Goal: Transaction & Acquisition: Purchase product/service

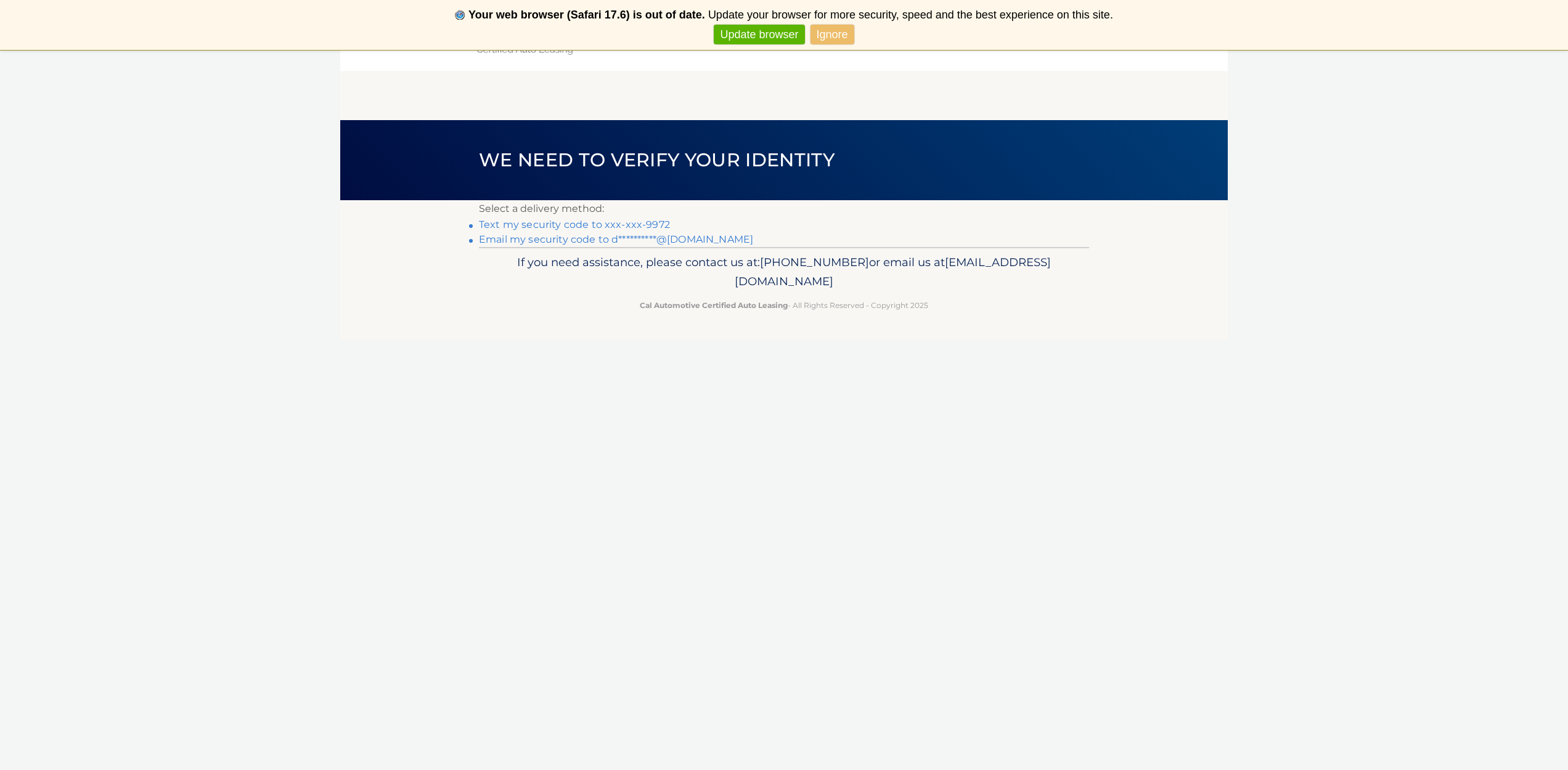
click at [551, 225] on link "Text my security code to xxx-xxx-9972" at bounding box center [574, 224] width 191 height 11
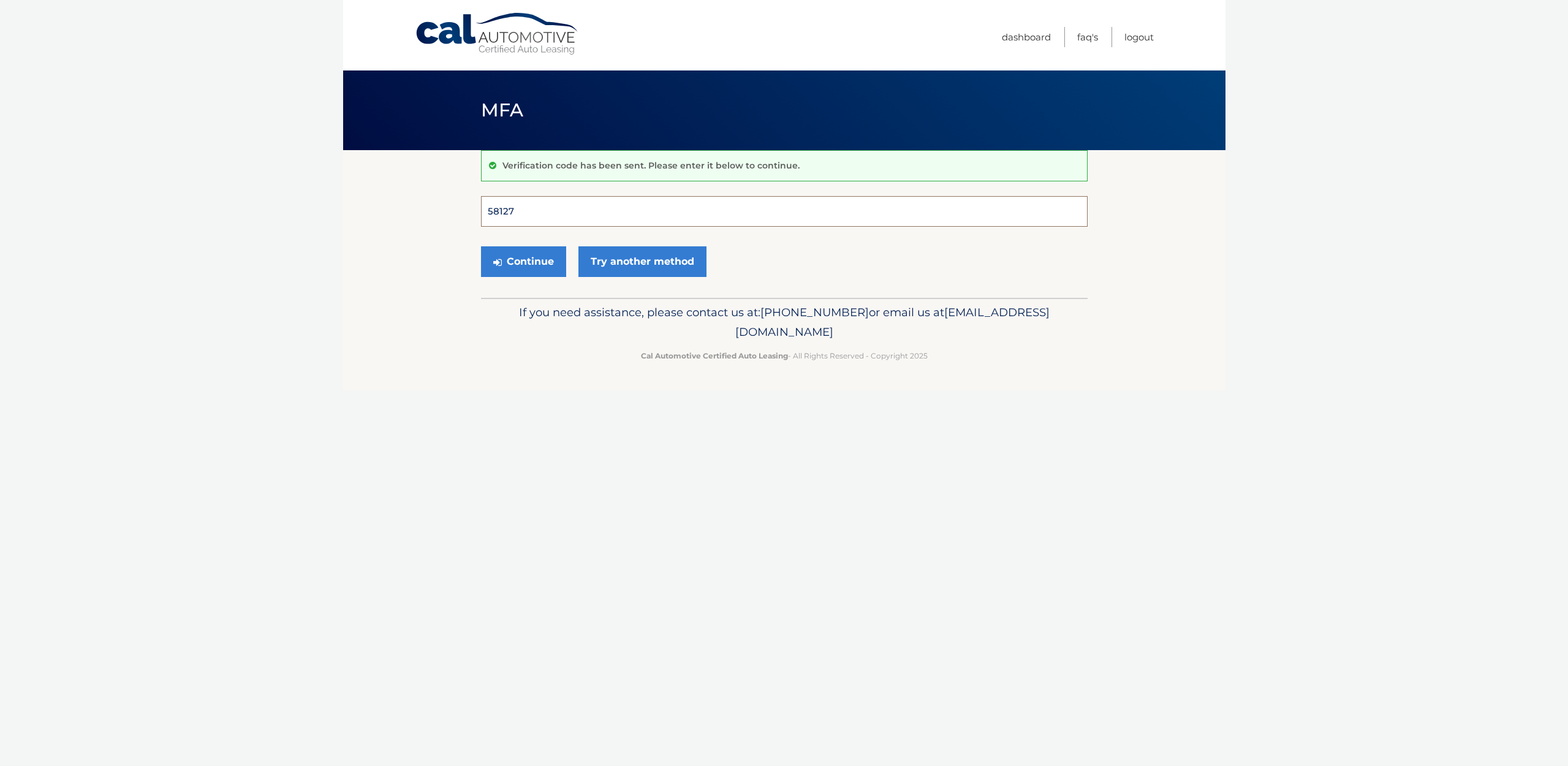
type input "581274"
click at [523, 261] on button "Continue" at bounding box center [523, 262] width 85 height 31
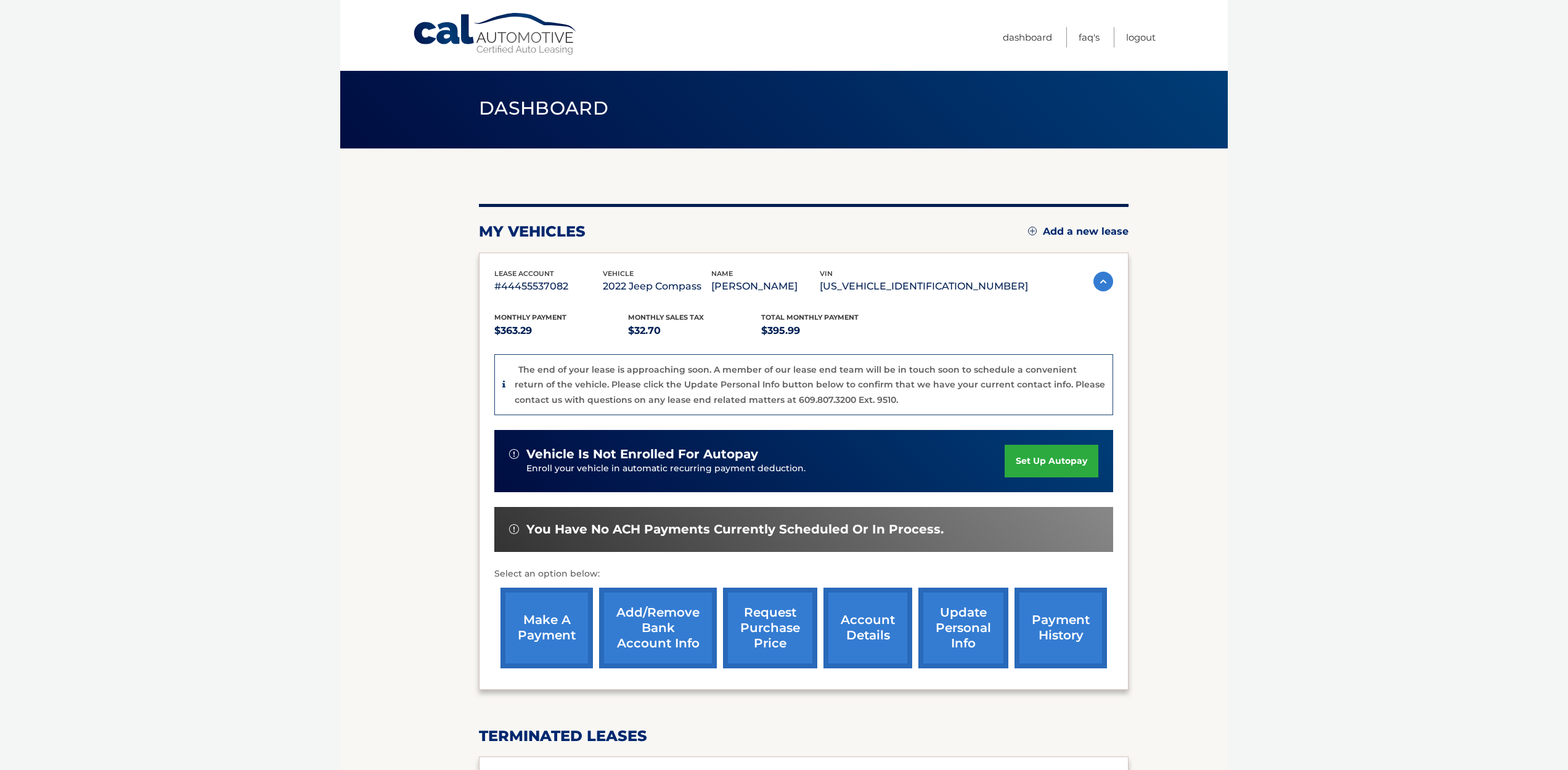
scroll to position [5, 0]
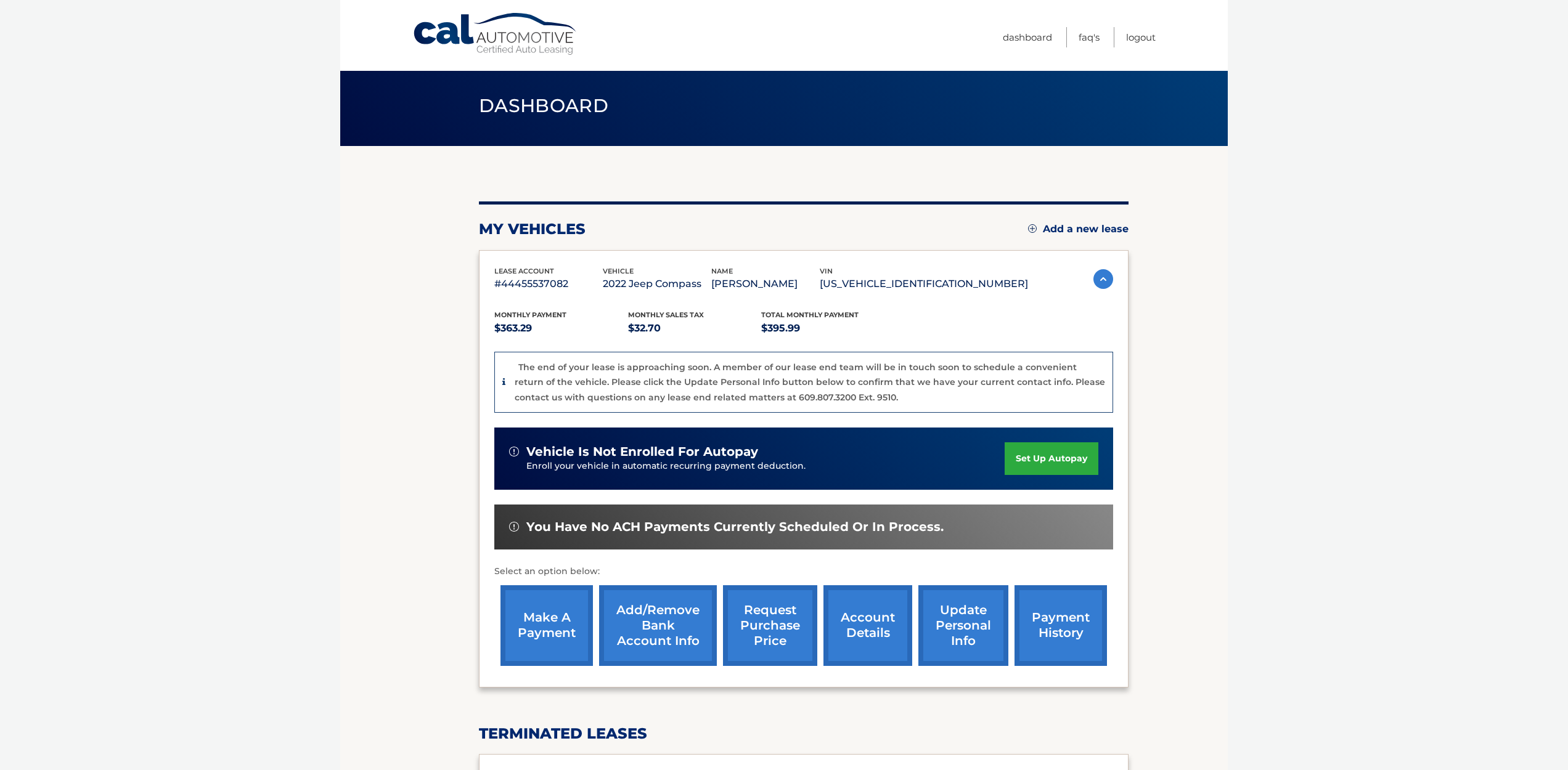
click at [533, 620] on link "make a payment" at bounding box center [546, 626] width 92 height 81
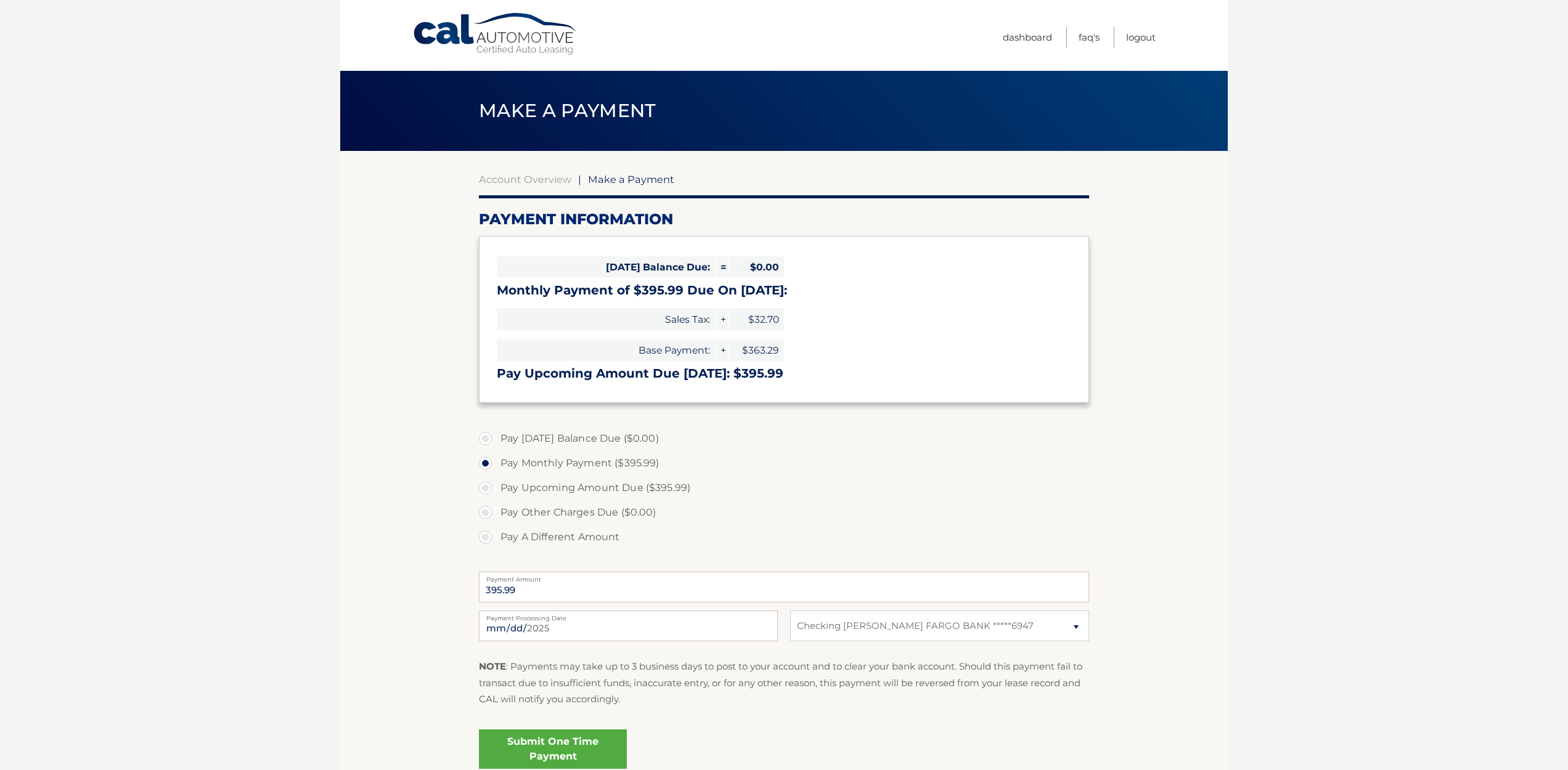
select select "NDQ3MDg5NzItYTdiZC00ZjI0LWFhZmMtYzVlMGYwNGU2ODcz"
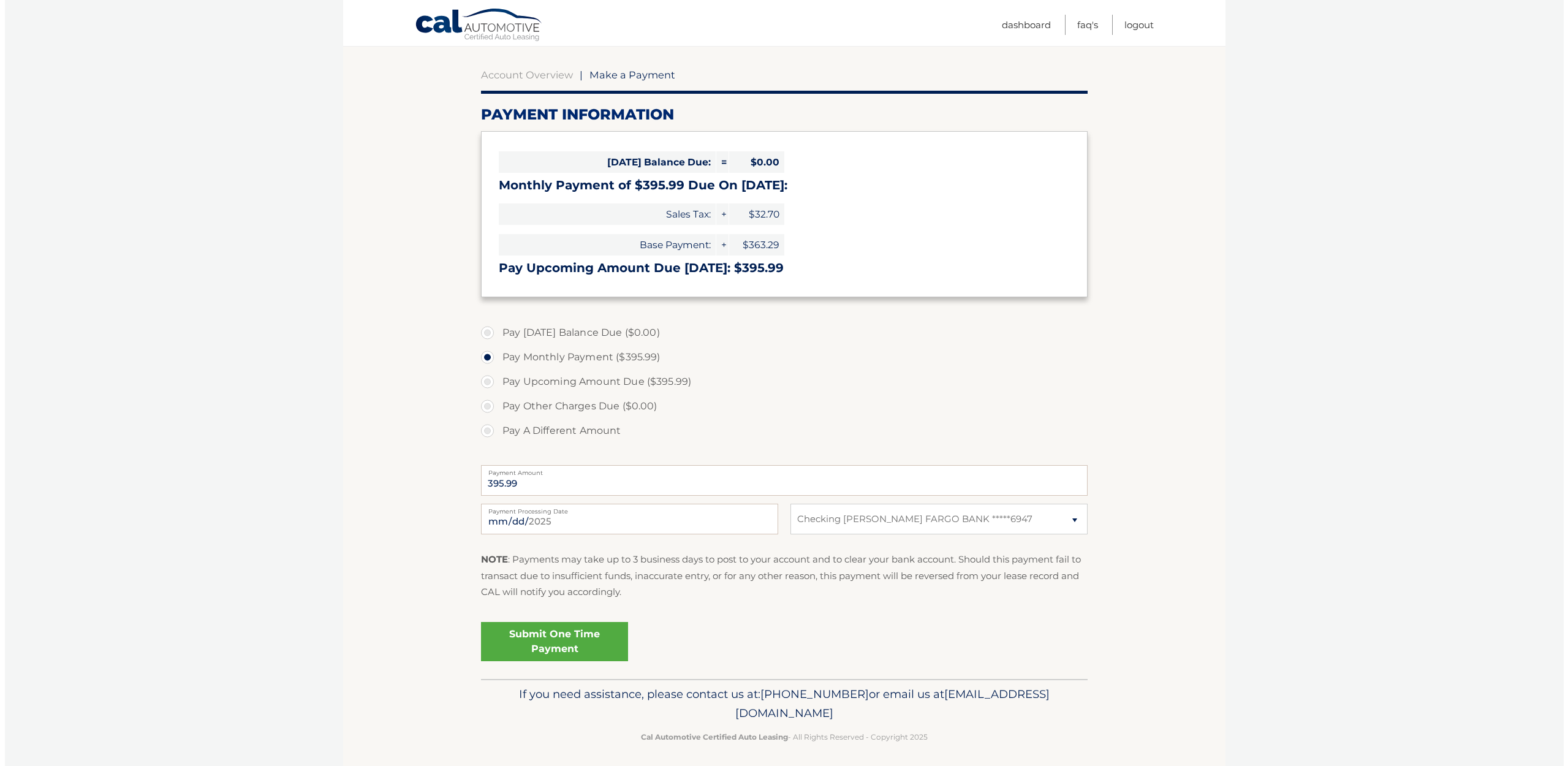
scroll to position [107, 0]
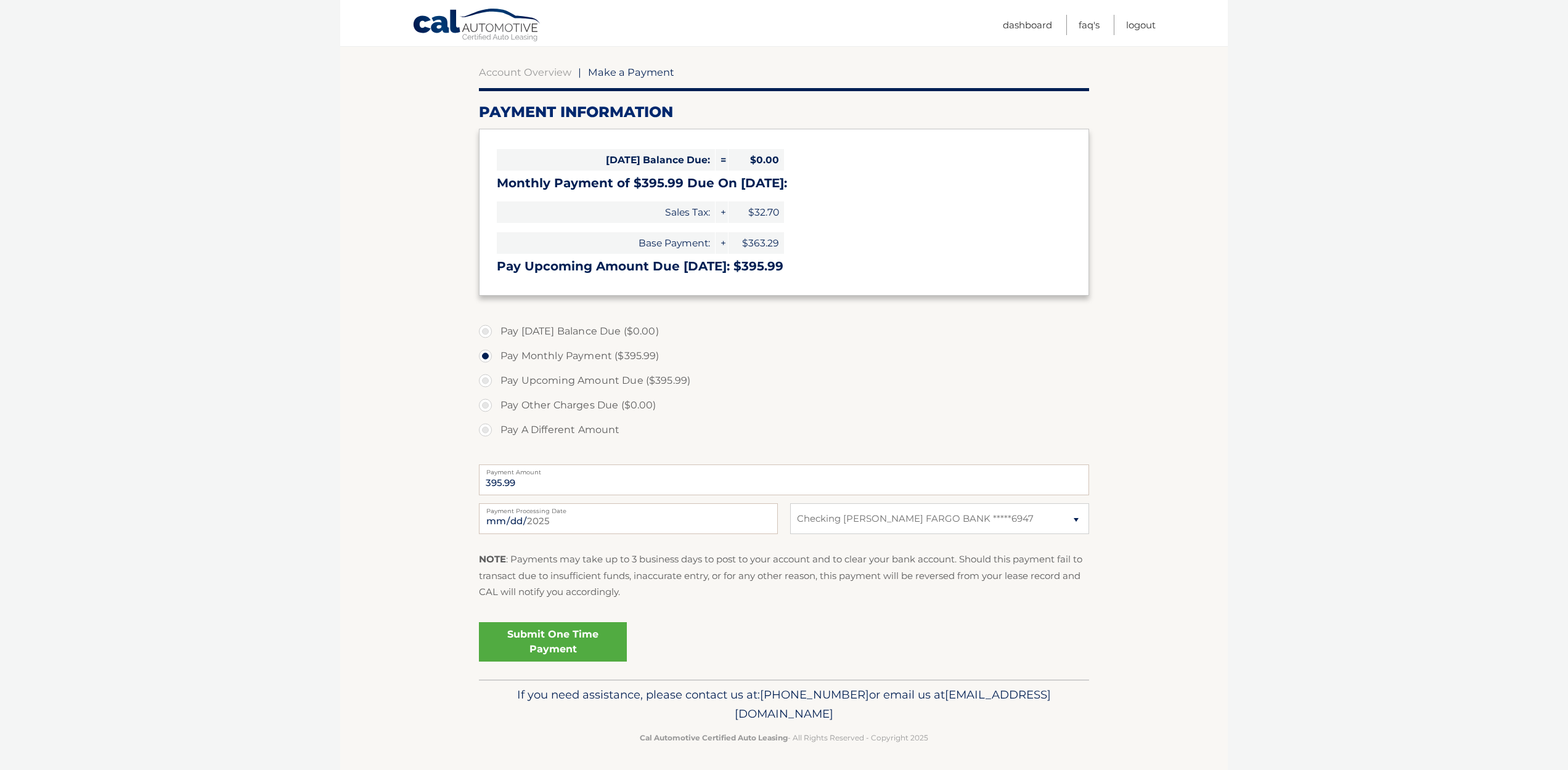
click at [553, 642] on link "Submit One Time Payment" at bounding box center [552, 642] width 148 height 39
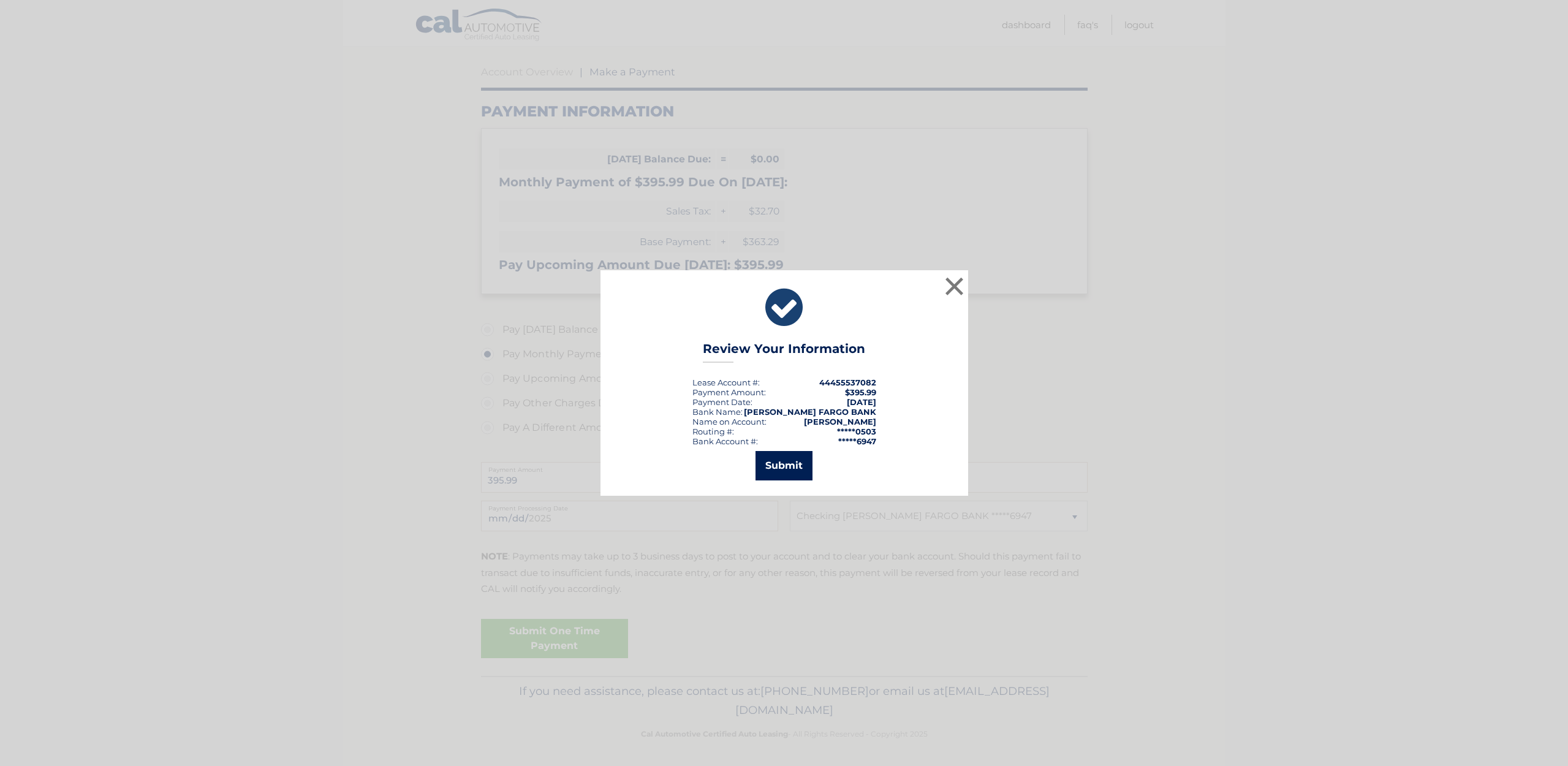
click at [789, 460] on button "Submit" at bounding box center [784, 466] width 57 height 30
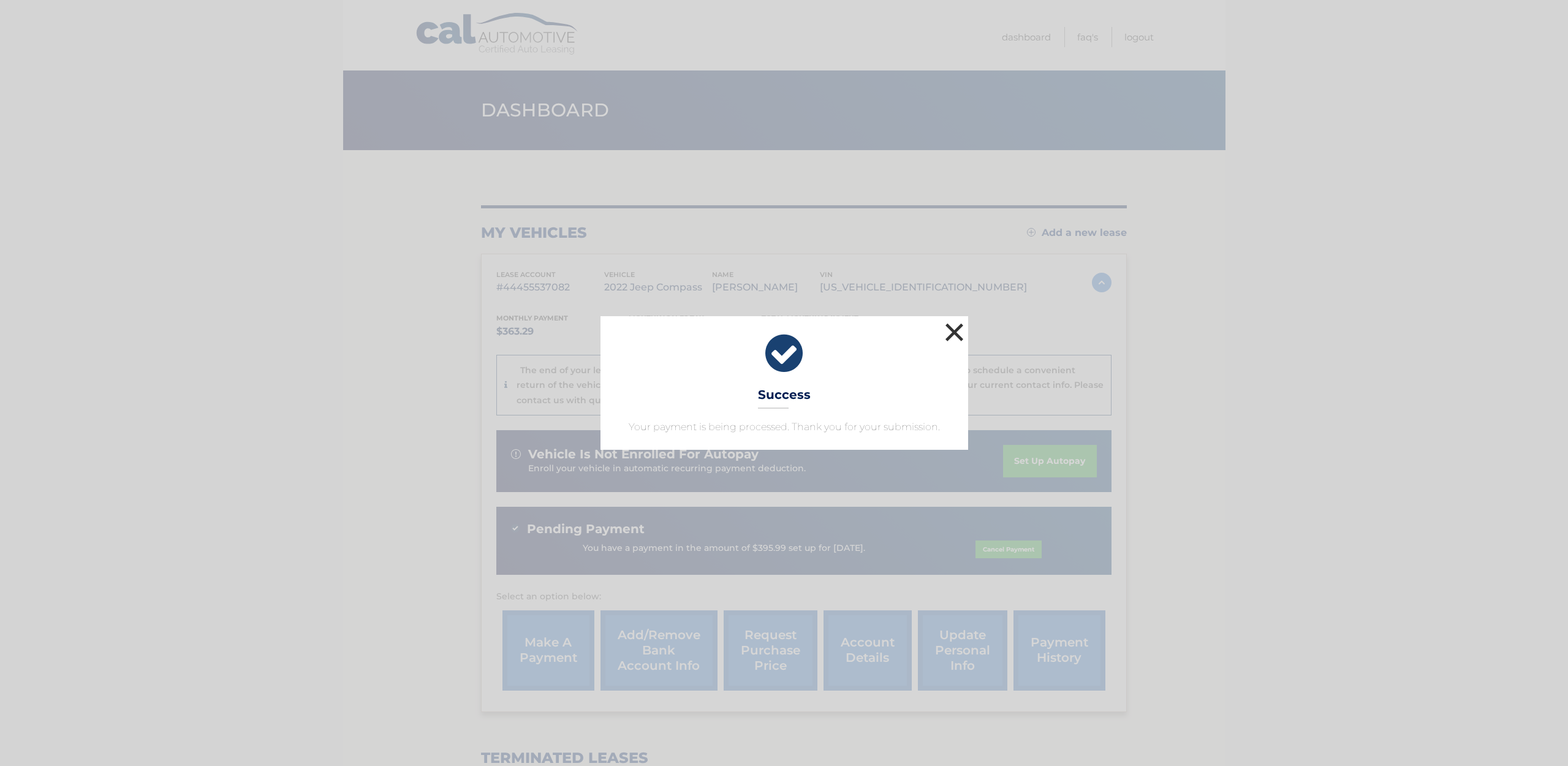
click at [955, 335] on button "×" at bounding box center [954, 332] width 25 height 25
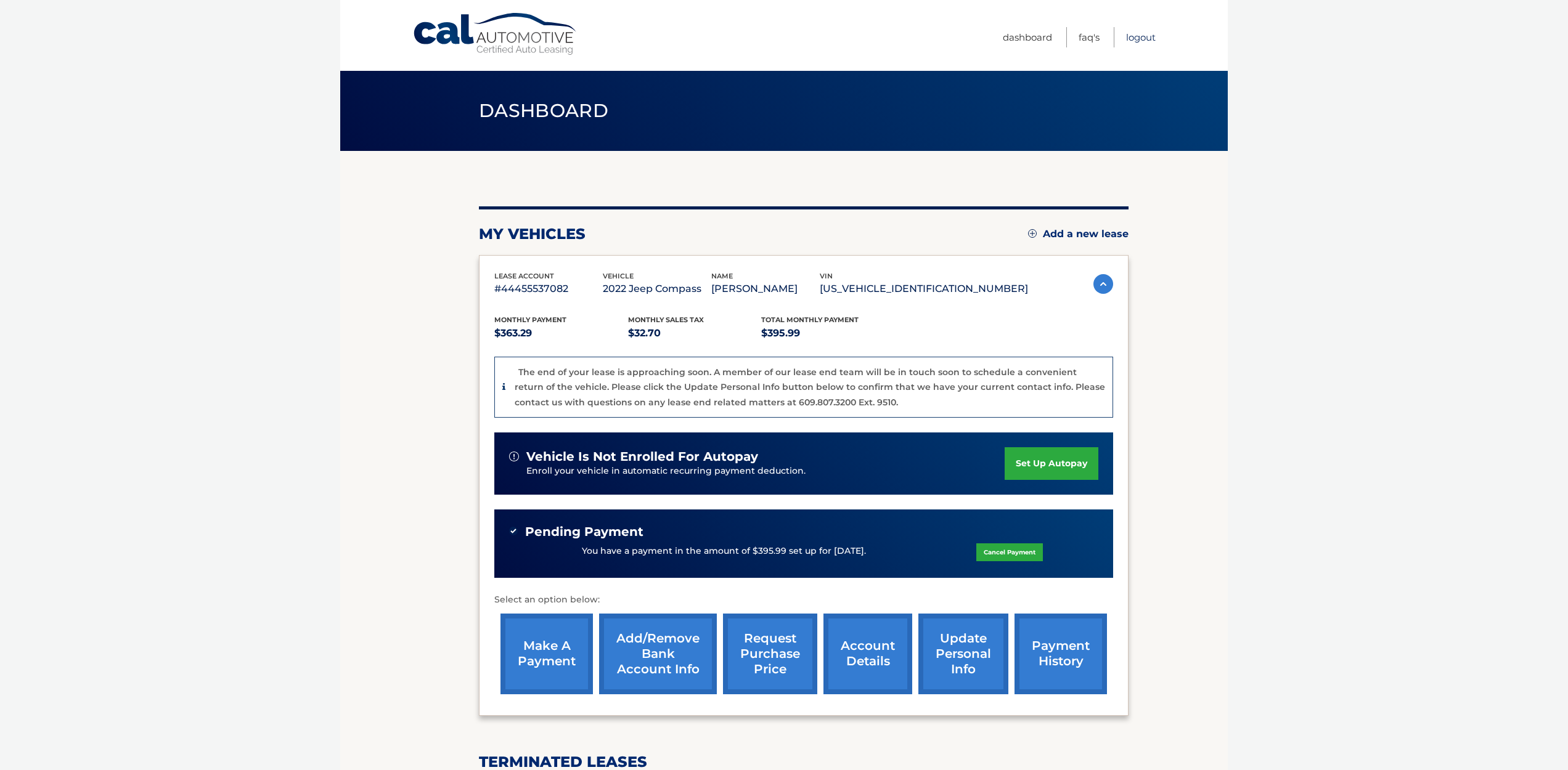
click at [1138, 38] on link "Logout" at bounding box center [1141, 37] width 30 height 20
